Goal: Find specific page/section

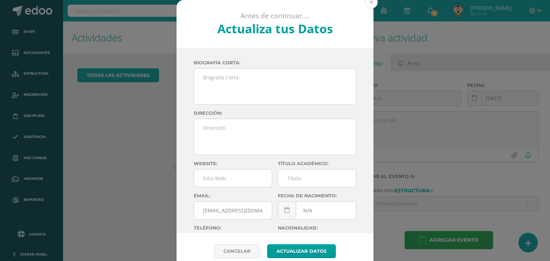
click at [370, 2] on button at bounding box center [371, 2] width 13 height 13
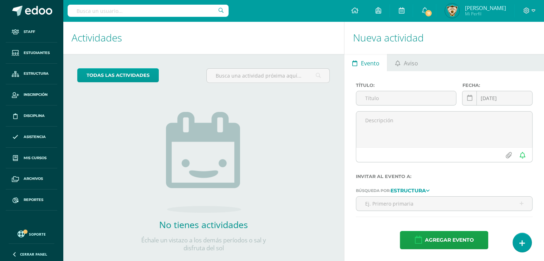
click at [80, 13] on input "text" at bounding box center [148, 11] width 161 height 12
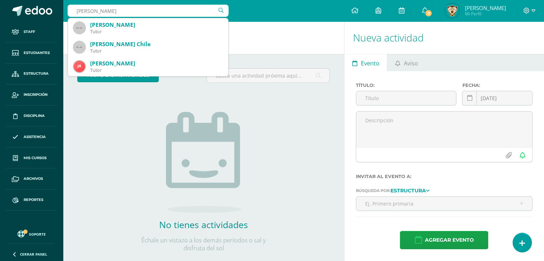
type input "[PERSON_NAME]"
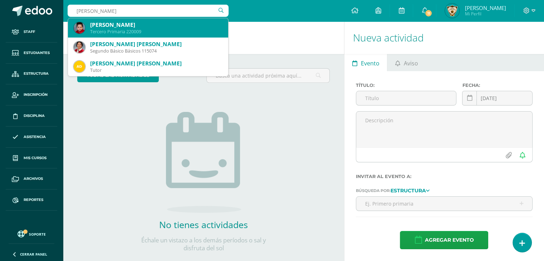
click at [129, 26] on div "[PERSON_NAME]" at bounding box center [156, 25] width 132 height 8
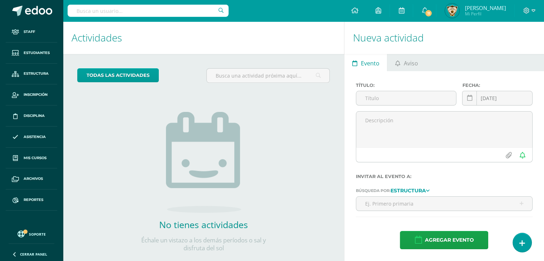
click at [129, 26] on h1 "Actividades" at bounding box center [204, 37] width 264 height 33
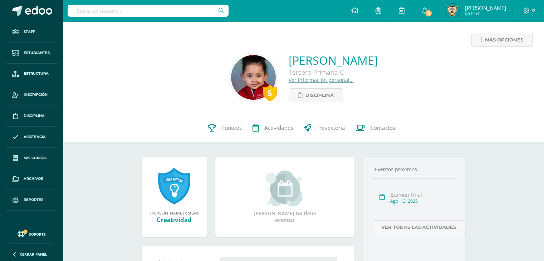
click at [289, 82] on link "Ver información personal..." at bounding box center [321, 80] width 65 height 7
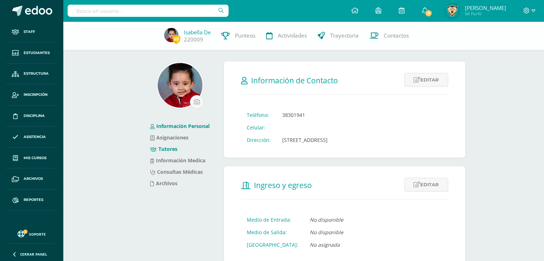
click at [174, 150] on link "Tutores" at bounding box center [163, 149] width 27 height 7
